Goal: Transaction & Acquisition: Purchase product/service

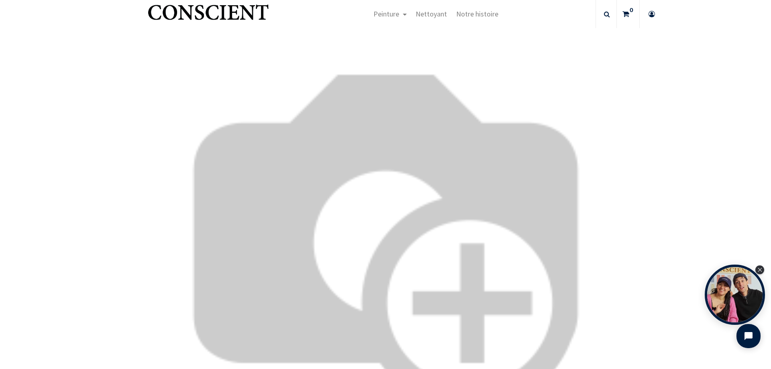
scroll to position [1779, 0]
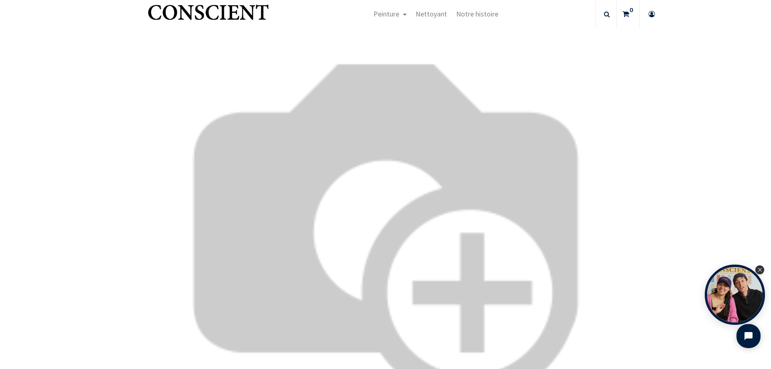
scroll to position [1819, 0]
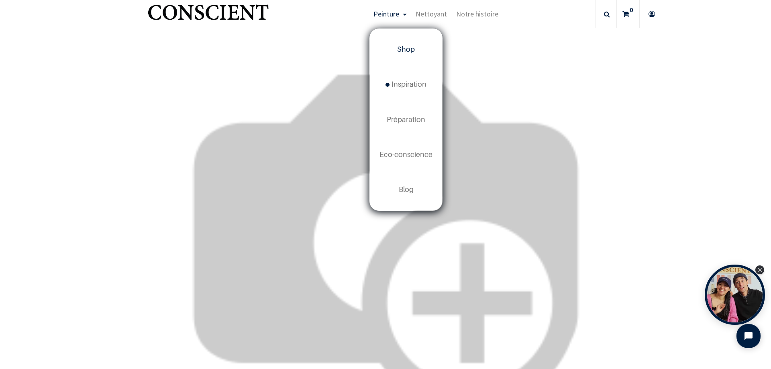
click at [402, 49] on span "Shop" at bounding box center [406, 49] width 18 height 8
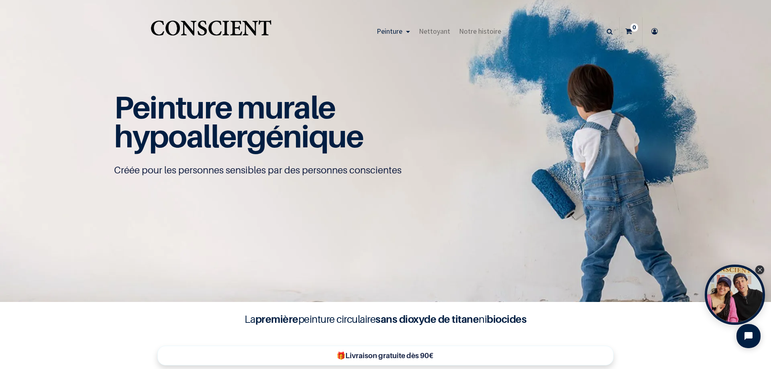
scroll to position [26, 0]
click at [433, 29] on span "Nettoyant" at bounding box center [434, 31] width 31 height 9
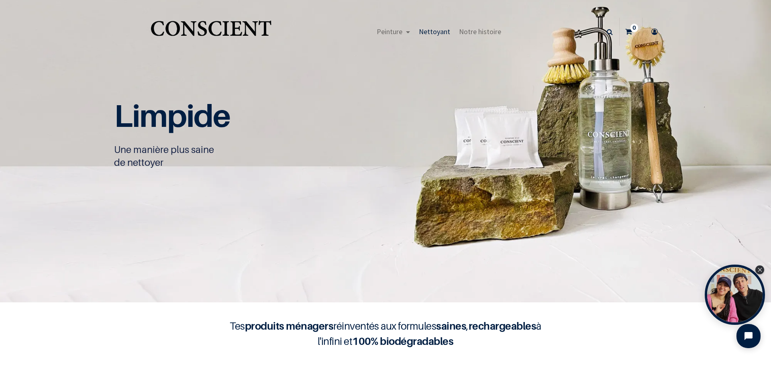
scroll to position [0, 0]
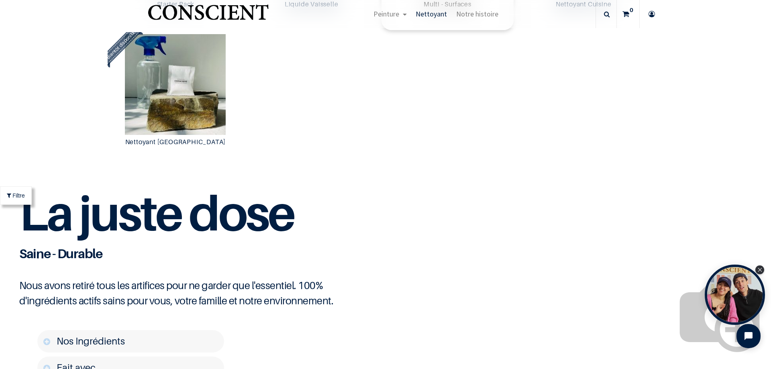
scroll to position [924, 0]
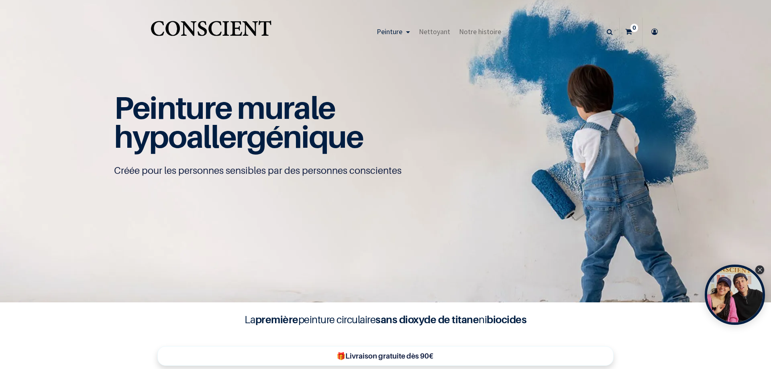
scroll to position [0, 0]
